Goal: Transaction & Acquisition: Purchase product/service

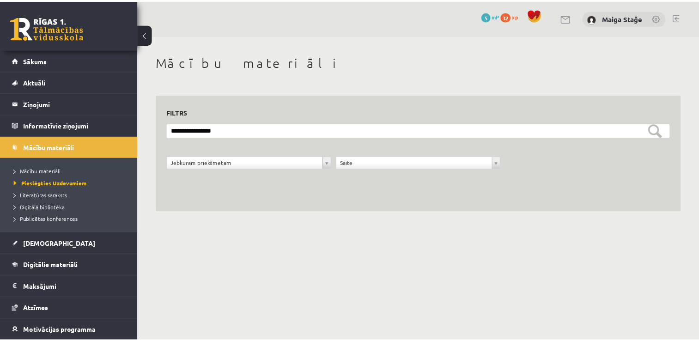
scroll to position [6, 0]
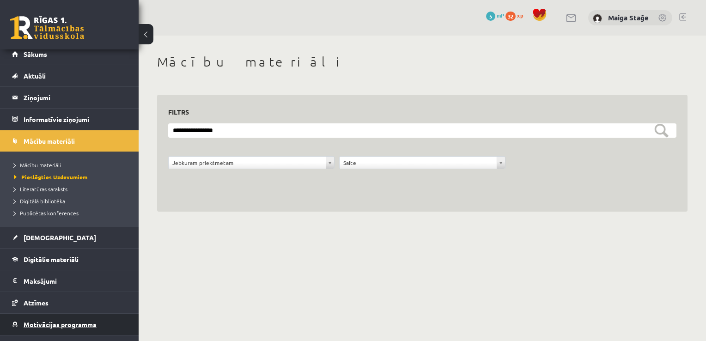
click at [50, 325] on span "Motivācijas programma" at bounding box center [60, 324] width 73 height 8
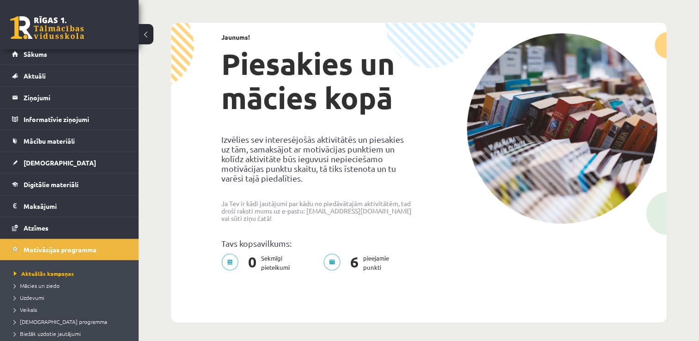
scroll to position [46, 0]
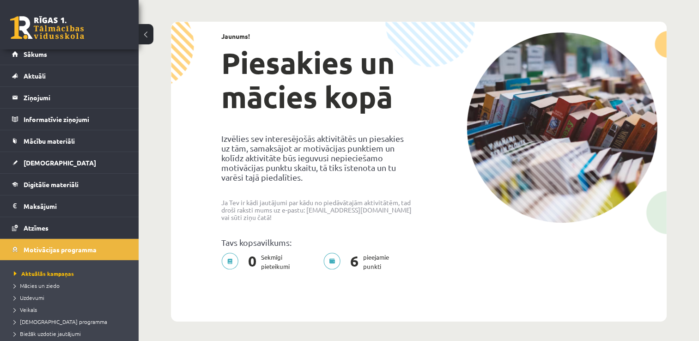
click at [234, 254] on p "0 Sekmīgi pieteikumi" at bounding box center [258, 262] width 74 height 18
click at [281, 253] on p "0 Sekmīgi pieteikumi" at bounding box center [258, 262] width 74 height 18
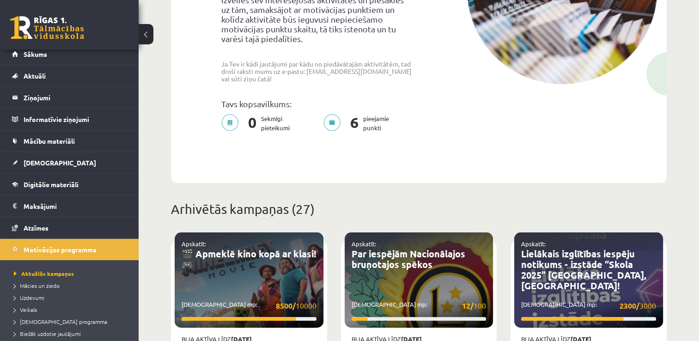
scroll to position [323, 0]
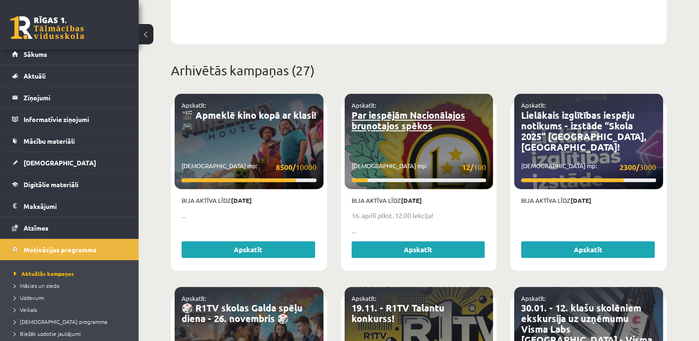
click at [377, 115] on link "Par iespējām Nacionālajos bruņotajos spēkos" at bounding box center [409, 120] width 114 height 23
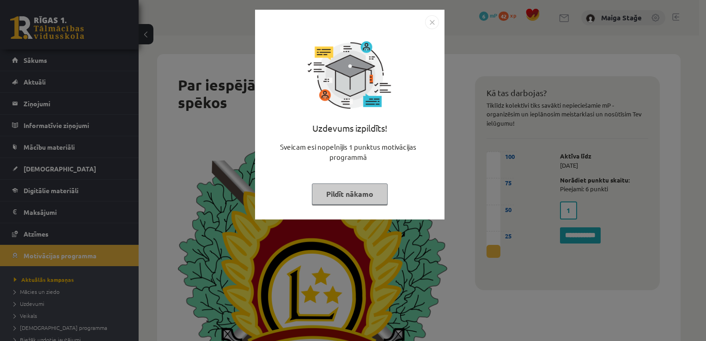
click at [329, 196] on button "Pildīt nākamo" at bounding box center [350, 193] width 76 height 21
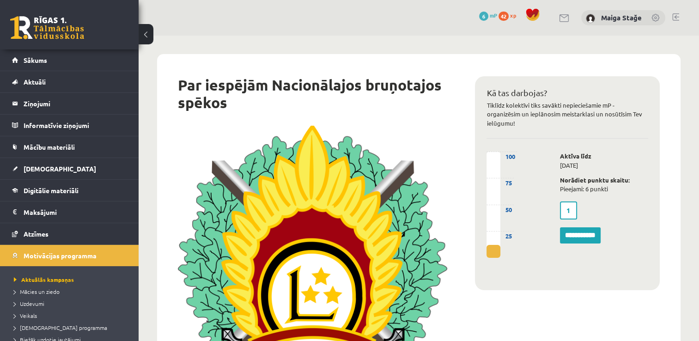
click at [572, 207] on label "1" at bounding box center [568, 210] width 17 height 18
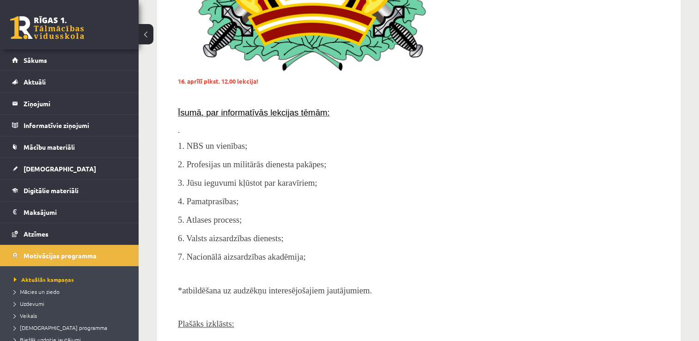
scroll to position [323, 0]
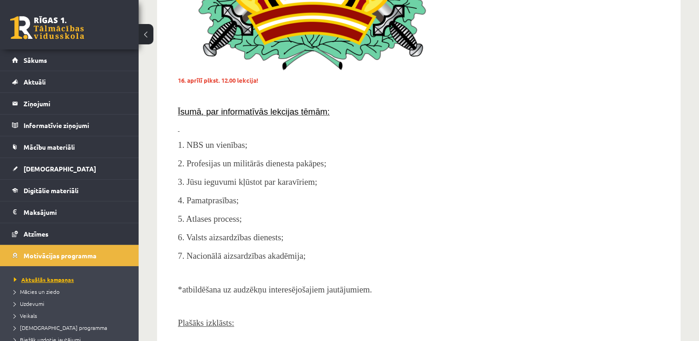
click at [17, 275] on link "Aktuālās kampaņas" at bounding box center [71, 279] width 115 height 8
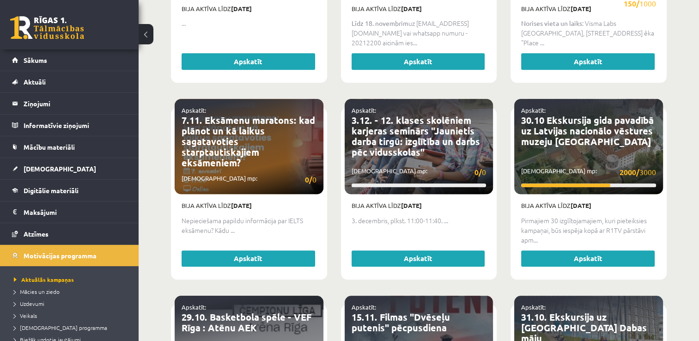
scroll to position [693, 0]
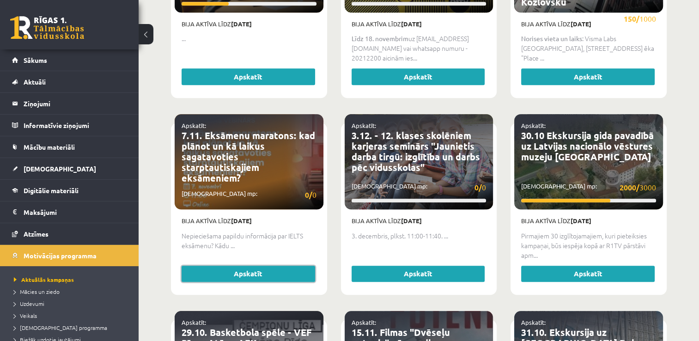
click at [295, 266] on link "Apskatīt" at bounding box center [249, 274] width 134 height 17
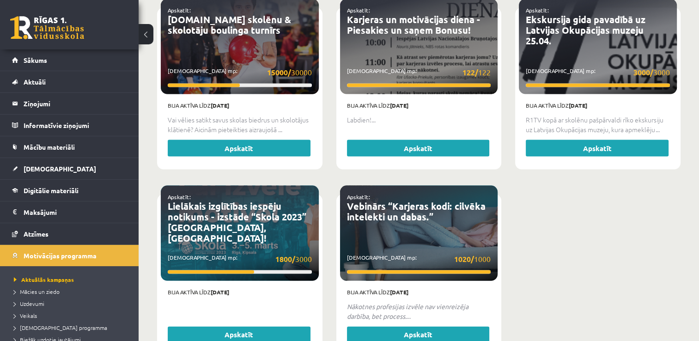
scroll to position [1861, 0]
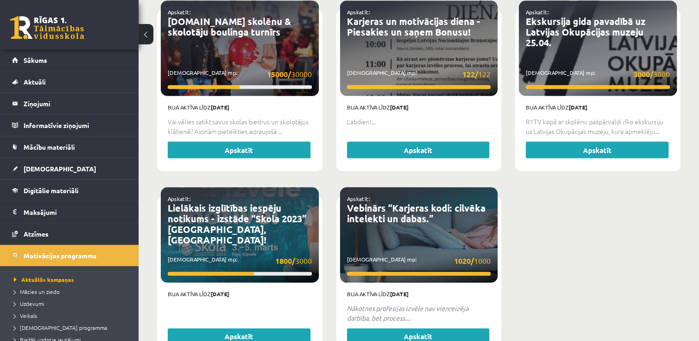
click at [407, 242] on div "Apskatīt: Vebinārs “Karjeras kodi: cilvēka intelekti un dabas.” Savākti mp: 102…" at bounding box center [419, 235] width 158 height 95
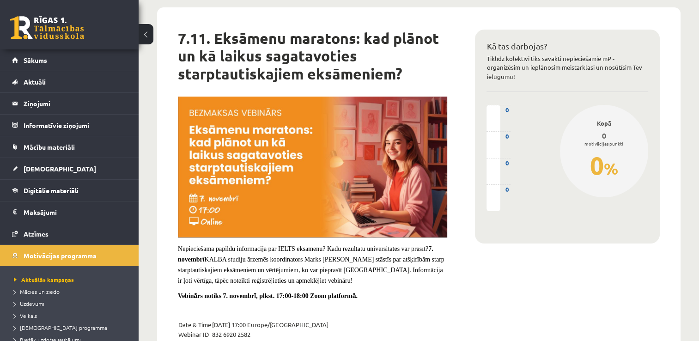
scroll to position [46, 0]
click at [597, 141] on div "motivācijas punkti" at bounding box center [604, 143] width 61 height 7
drag, startPoint x: 597, startPoint y: 134, endPoint x: 613, endPoint y: 133, distance: 16.7
click at [613, 133] on div "0" at bounding box center [604, 136] width 61 height 11
drag, startPoint x: 613, startPoint y: 133, endPoint x: 551, endPoint y: 56, distance: 99.5
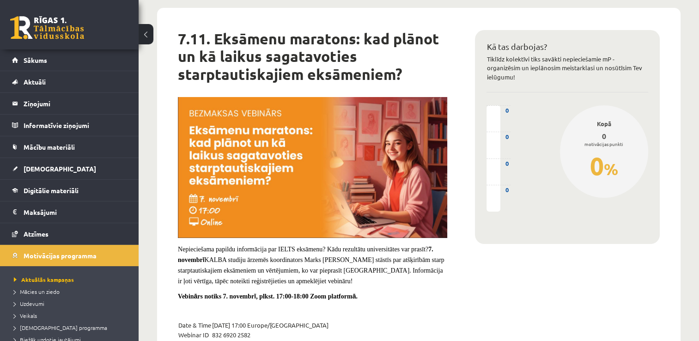
click at [551, 56] on p "Tiklīdz kolektīvi tiks savākti nepieciešamie mP - organizēsim un ieplānosim mei…" at bounding box center [567, 68] width 162 height 27
click at [424, 297] on p "Vebin ā rs notiks 7. novembr ī , plkst. 17:00-18:00 Zoom platform ā ." at bounding box center [312, 296] width 269 height 10
click at [622, 157] on div "0 %" at bounding box center [604, 165] width 61 height 37
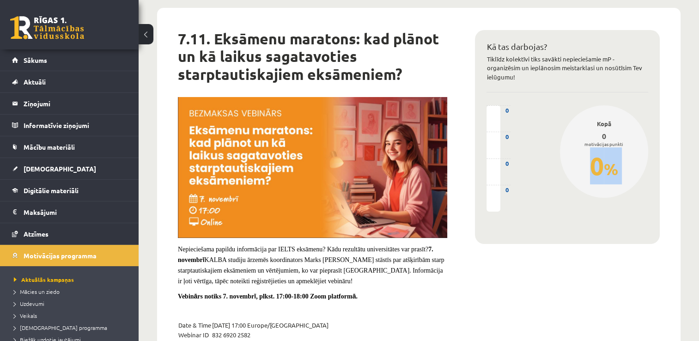
click at [622, 157] on div "0 %" at bounding box center [604, 165] width 61 height 37
click at [42, 288] on span "Mācies un ziedo" at bounding box center [37, 291] width 46 height 7
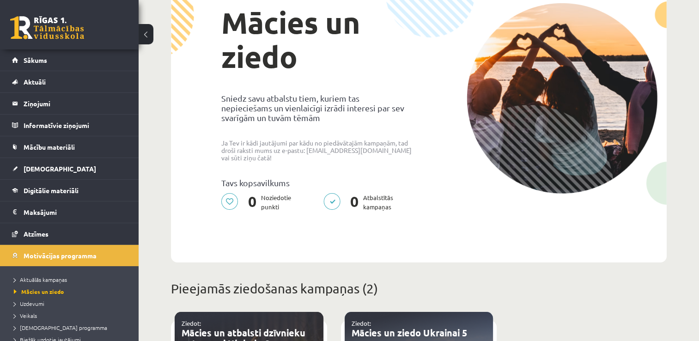
scroll to position [185, 0]
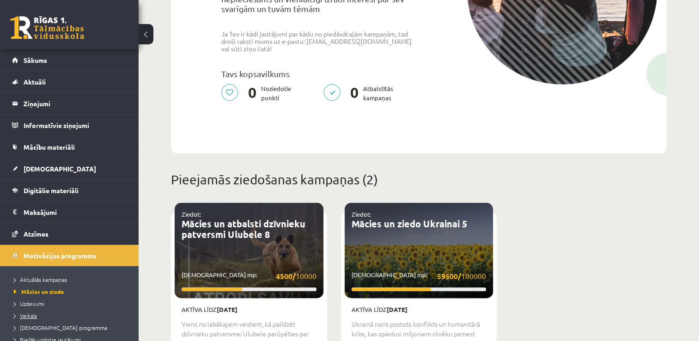
click at [27, 314] on span "Veikals" at bounding box center [25, 315] width 23 height 7
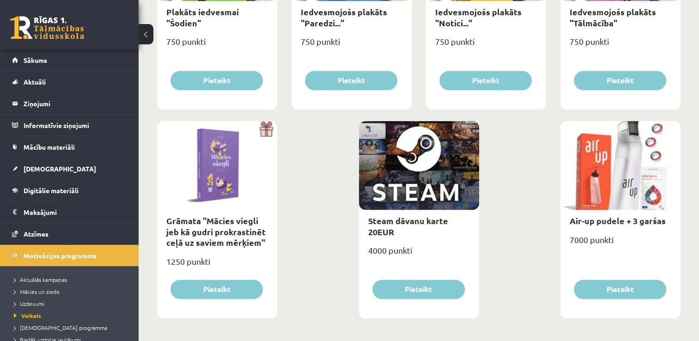
scroll to position [1078, 0]
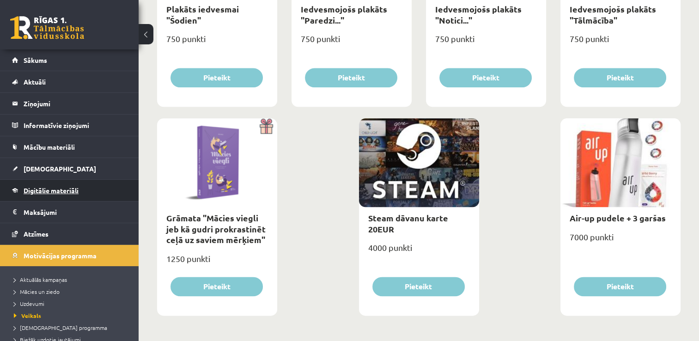
click at [67, 184] on link "Digitālie materiāli" at bounding box center [69, 190] width 115 height 21
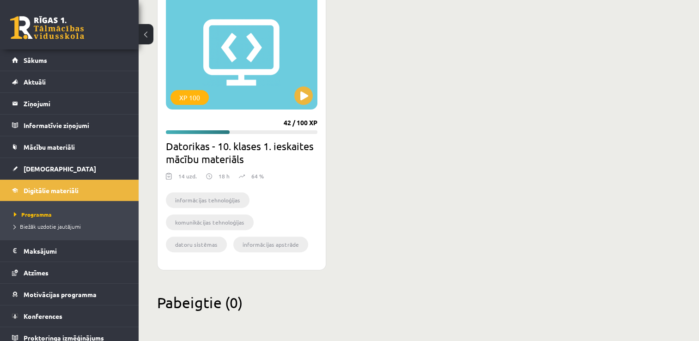
scroll to position [278, 0]
click at [45, 248] on legend "Maksājumi 0" at bounding box center [75, 250] width 103 height 21
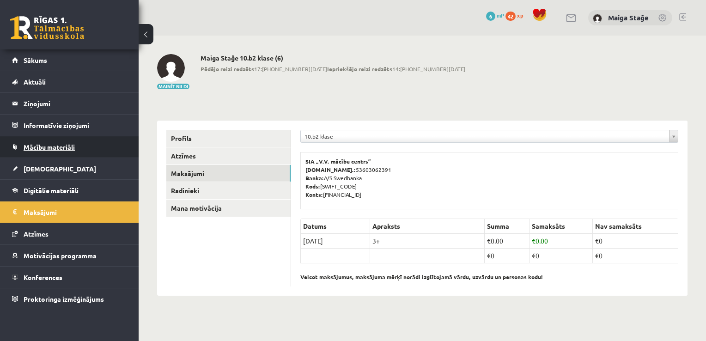
click at [94, 154] on link "Mācību materiāli" at bounding box center [69, 146] width 115 height 21
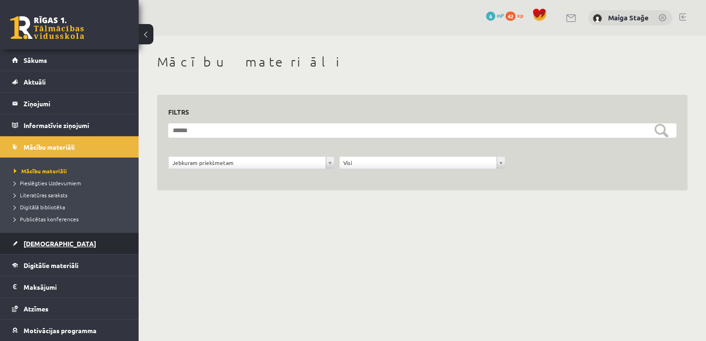
click at [91, 249] on link "[DEMOGRAPHIC_DATA]" at bounding box center [69, 243] width 115 height 21
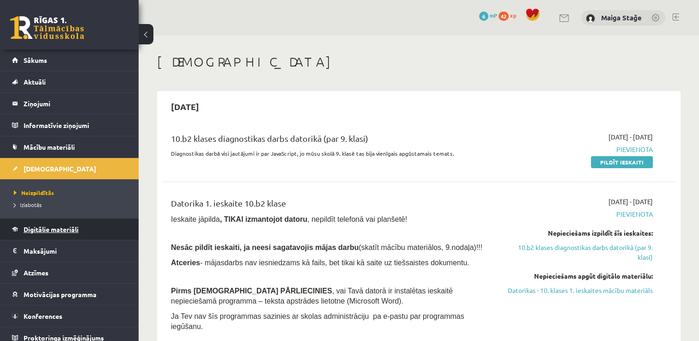
click at [61, 231] on span "Digitālie materiāli" at bounding box center [51, 229] width 55 height 8
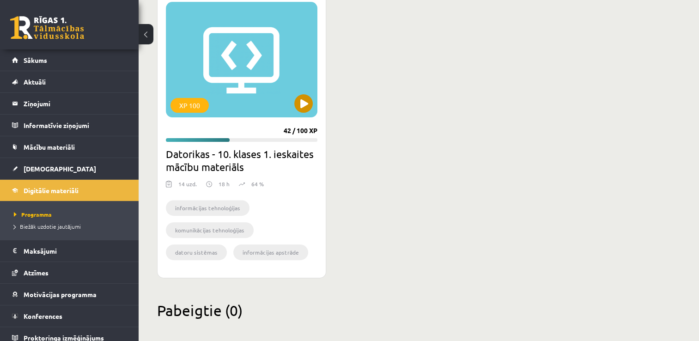
scroll to position [277, 0]
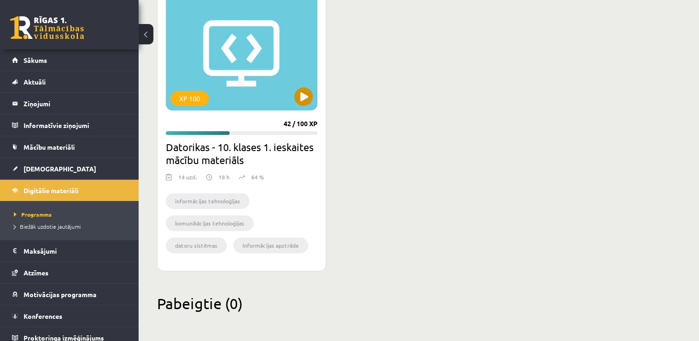
click at [263, 90] on div "XP 100" at bounding box center [242, 52] width 152 height 115
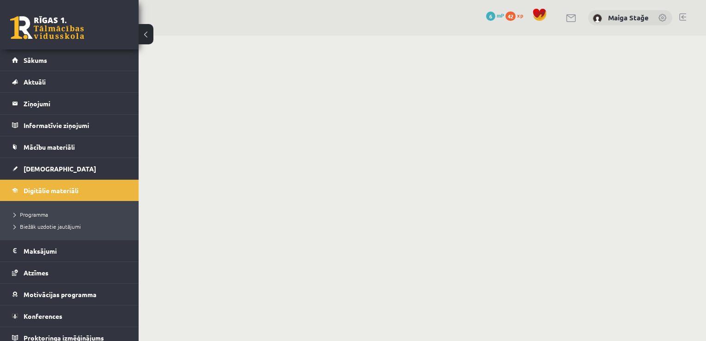
drag, startPoint x: 0, startPoint y: 0, endPoint x: 290, endPoint y: 98, distance: 306.3
click at [290, 98] on body "0 Dāvanas 6 mP 42 xp Maiga Stağe Sākums Aktuāli Kā mācīties eSKOLĀ Kontakti Nor…" at bounding box center [353, 170] width 706 height 341
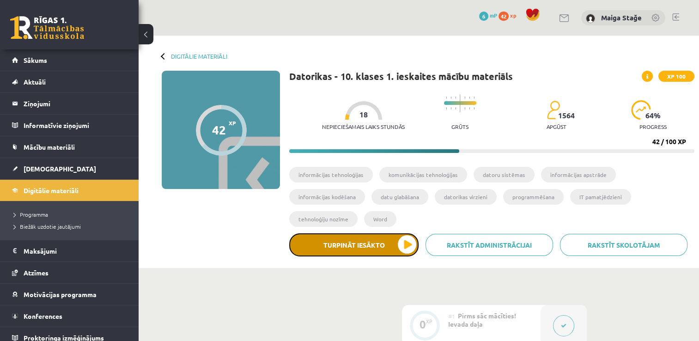
click at [405, 233] on button "Turpināt iesākto" at bounding box center [353, 244] width 129 height 23
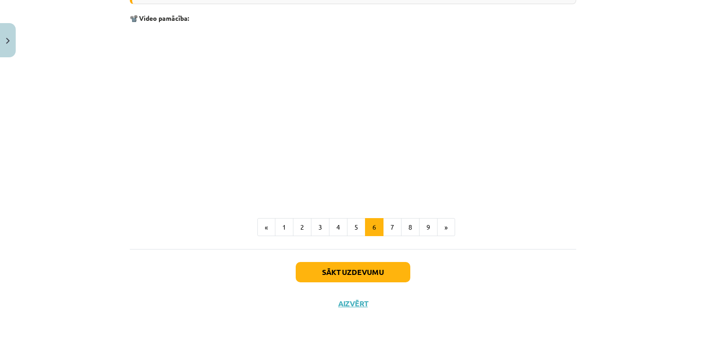
scroll to position [505, 0]
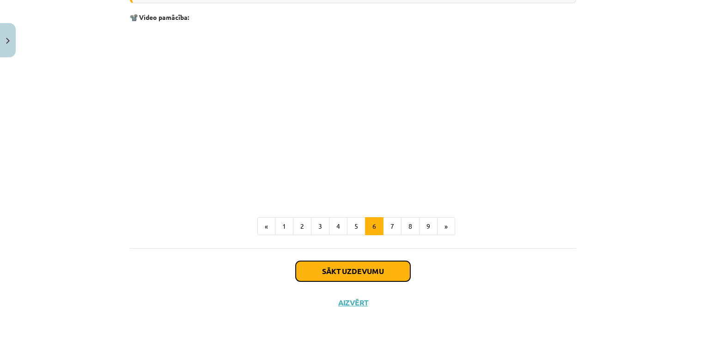
click at [357, 272] on button "Sākt uzdevumu" at bounding box center [353, 271] width 115 height 20
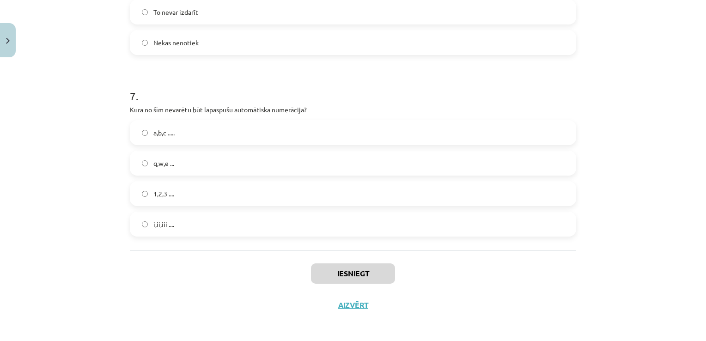
scroll to position [1141, 0]
click at [187, 157] on label "q,w,e ..." at bounding box center [353, 160] width 444 height 23
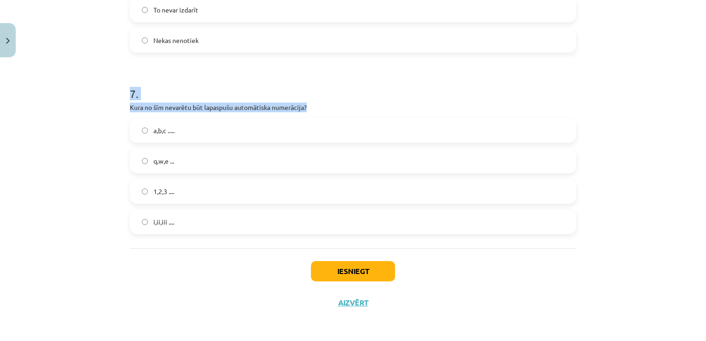
drag, startPoint x: 120, startPoint y: 100, endPoint x: 136, endPoint y: 47, distance: 55.4
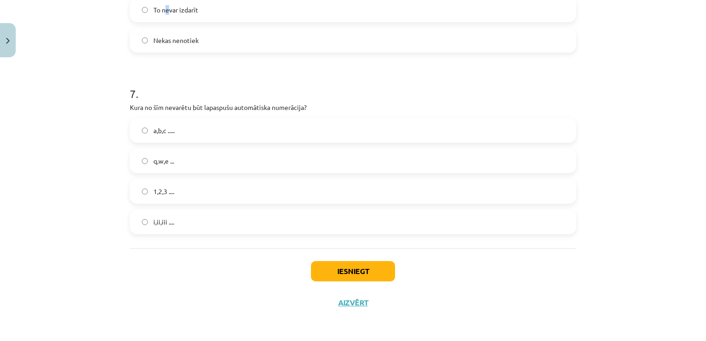
scroll to position [1138, 0]
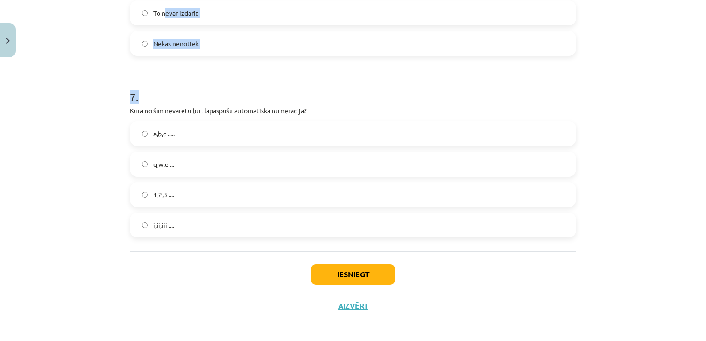
drag, startPoint x: 136, startPoint y: 47, endPoint x: 254, endPoint y: 88, distance: 124.8
click at [82, 125] on div "Mācību tēma: Datorikas - 10. klases 1. ieskaites mācību materiāls #10 9. tēma –…" at bounding box center [353, 170] width 706 height 341
click at [202, 23] on label "To nevar izdarīt" at bounding box center [353, 12] width 444 height 23
click at [217, 14] on label "To nevar izdarīt" at bounding box center [353, 12] width 444 height 23
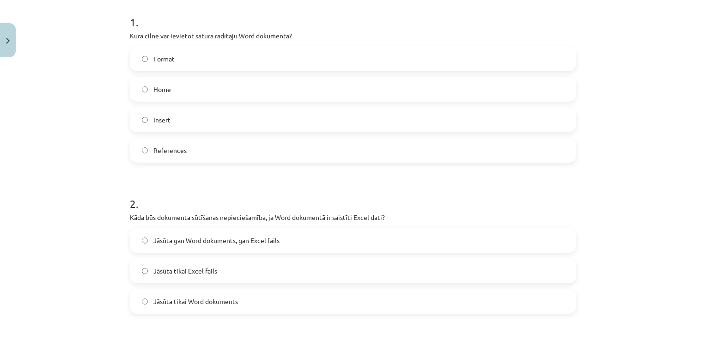
scroll to position [185, 0]
click at [9, 29] on button "Close" at bounding box center [8, 40] width 16 height 34
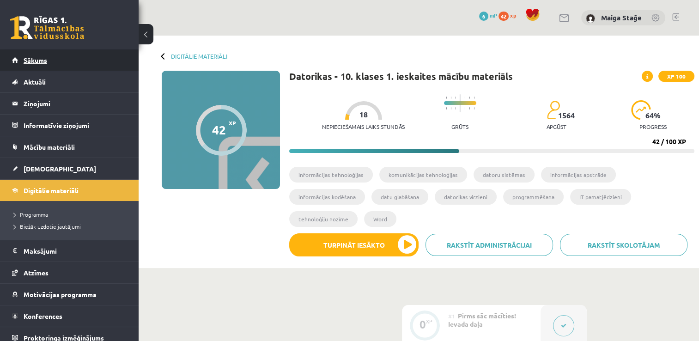
click at [56, 55] on link "Sākums" at bounding box center [69, 59] width 115 height 21
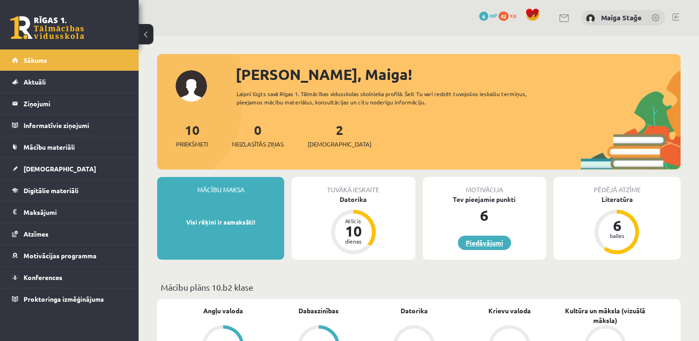
click at [473, 242] on link "Piedāvājumi" at bounding box center [484, 243] width 53 height 14
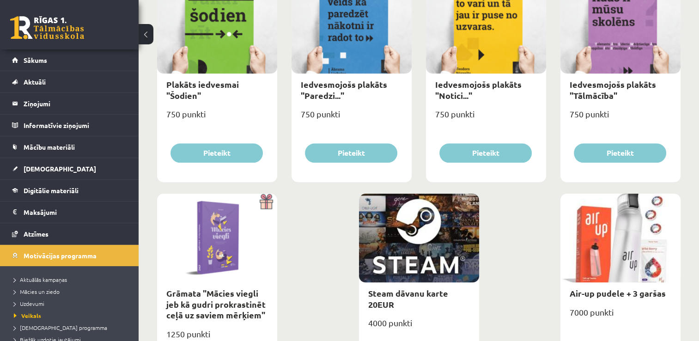
scroll to position [940, 0]
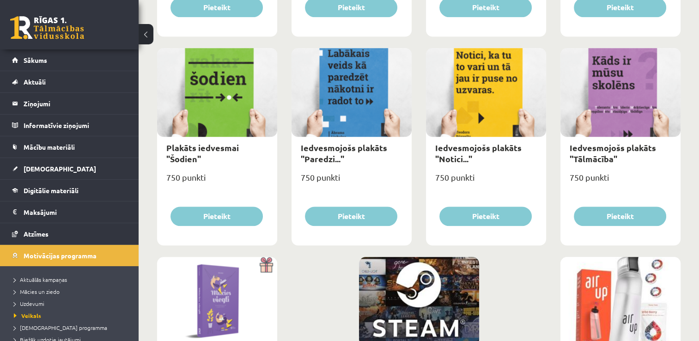
drag, startPoint x: 142, startPoint y: 28, endPoint x: 262, endPoint y: 45, distance: 121.3
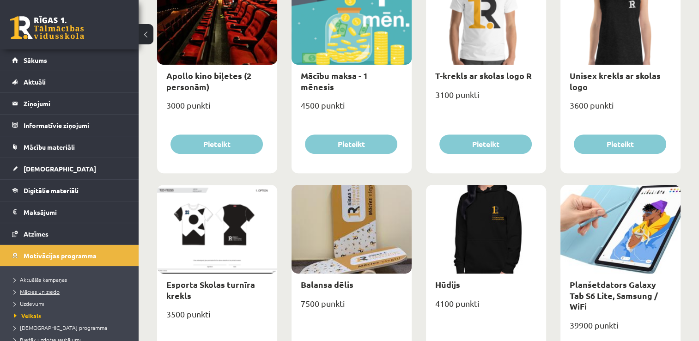
scroll to position [46, 0]
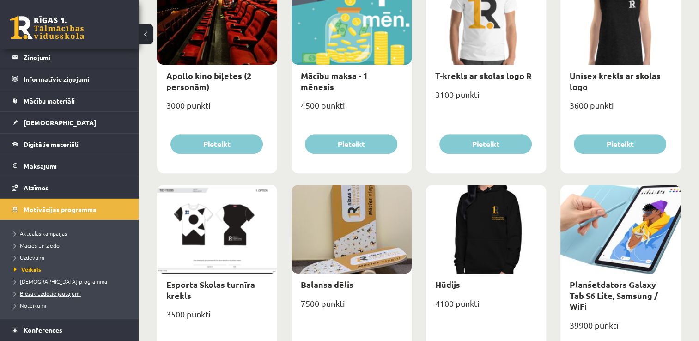
click at [76, 293] on span "Biežāk uzdotie jautājumi" at bounding box center [47, 293] width 67 height 7
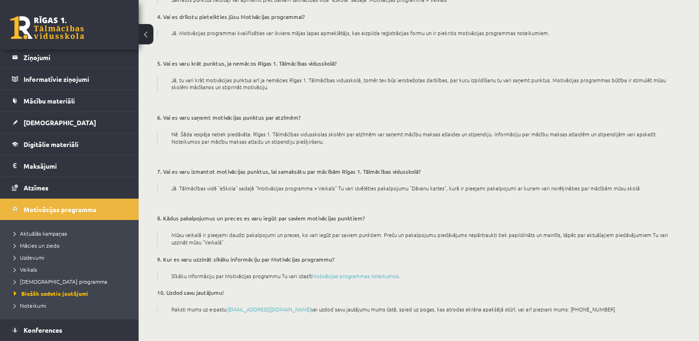
scroll to position [210, 0]
click at [65, 206] on span "Motivācijas programma" at bounding box center [60, 209] width 73 height 8
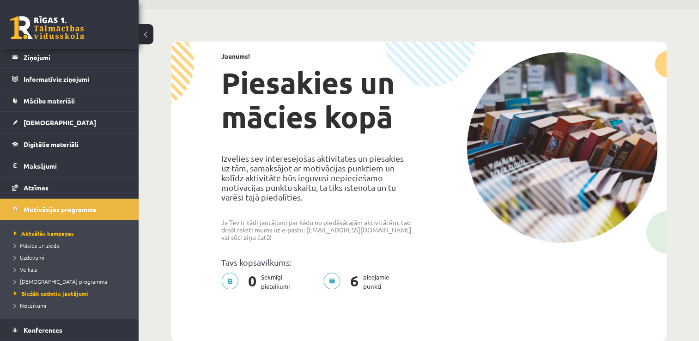
scroll to position [25, 0]
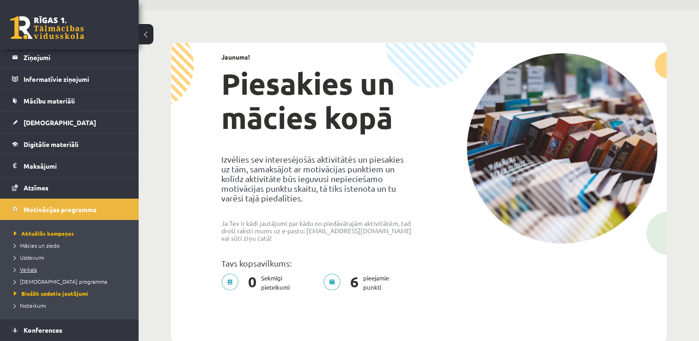
click at [69, 269] on link "Veikals" at bounding box center [71, 269] width 115 height 8
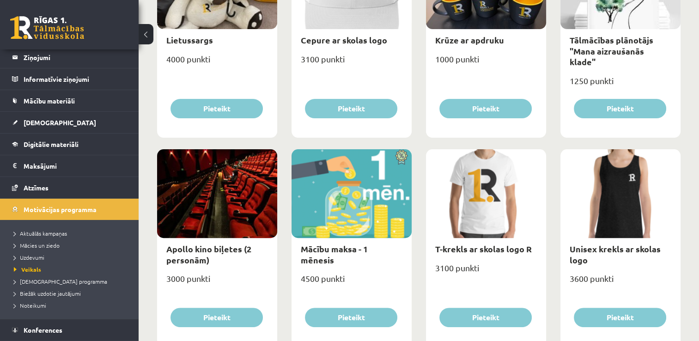
scroll to position [210, 0]
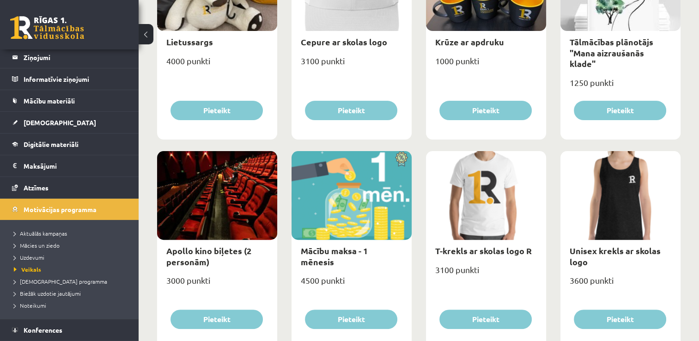
click at [330, 225] on div at bounding box center [351, 195] width 120 height 89
click at [347, 252] on link "Mācību maksa - 1 mēnesis" at bounding box center [334, 255] width 67 height 21
type input "*"
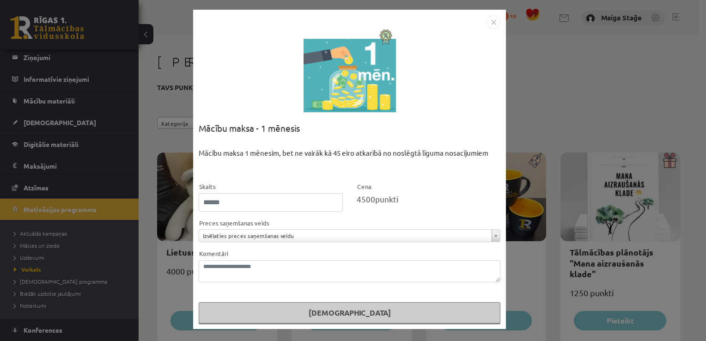
click at [493, 21] on img "Close" at bounding box center [493, 22] width 14 height 14
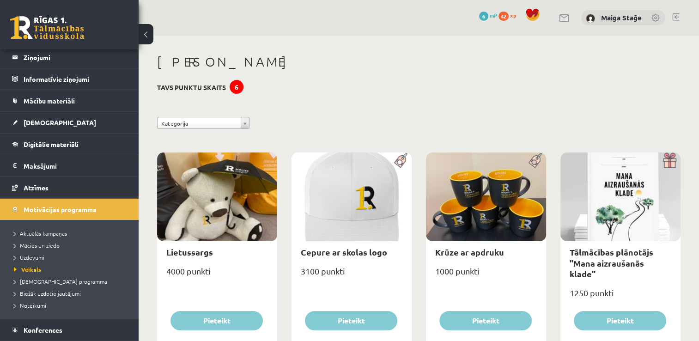
click at [238, 87] on div "6" at bounding box center [237, 87] width 14 height 14
click at [29, 266] on span "Veikals" at bounding box center [27, 269] width 27 height 7
click at [31, 282] on span "[DEMOGRAPHIC_DATA] programma" at bounding box center [60, 281] width 93 height 7
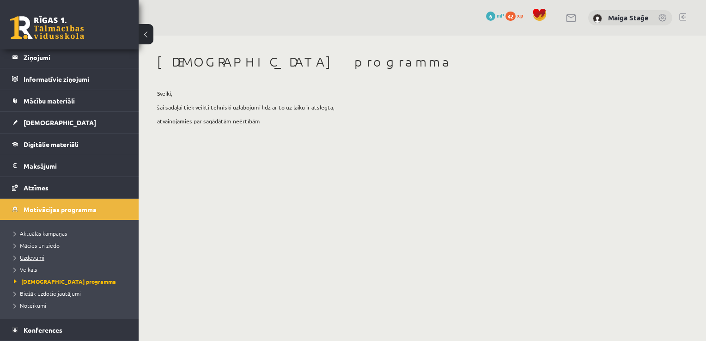
click at [26, 258] on span "Uzdevumi" at bounding box center [29, 257] width 30 height 7
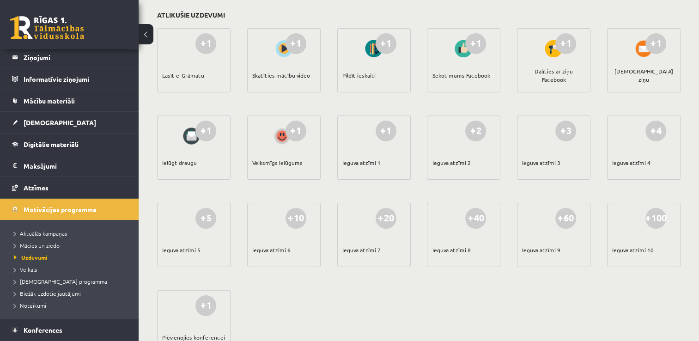
scroll to position [113, 0]
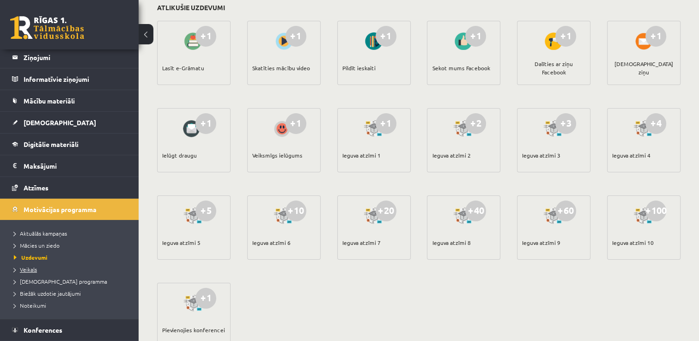
click at [24, 266] on span "Veikals" at bounding box center [25, 269] width 23 height 7
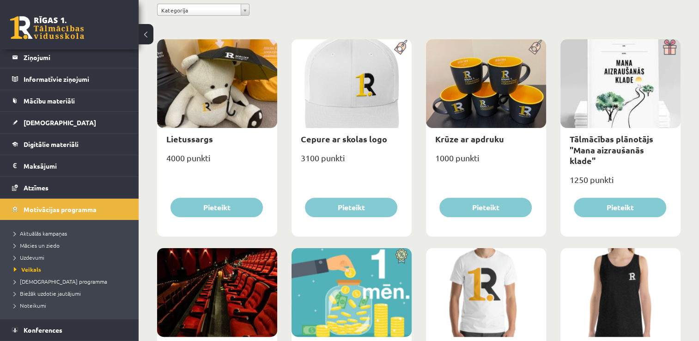
click at [626, 69] on div at bounding box center [620, 83] width 120 height 89
click at [621, 105] on div at bounding box center [620, 83] width 120 height 89
drag, startPoint x: 641, startPoint y: 58, endPoint x: 641, endPoint y: 103, distance: 45.3
click at [641, 103] on div at bounding box center [620, 83] width 120 height 89
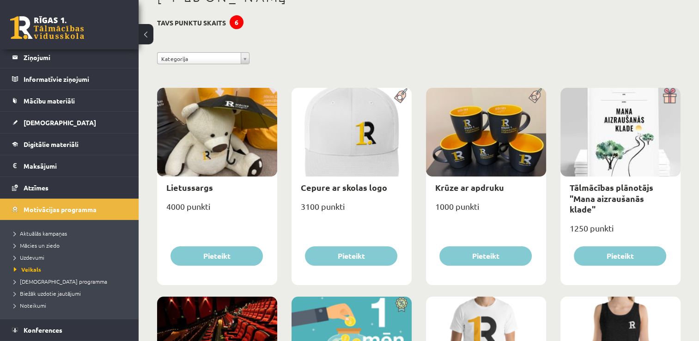
scroll to position [67, 0]
